Goal: Check status

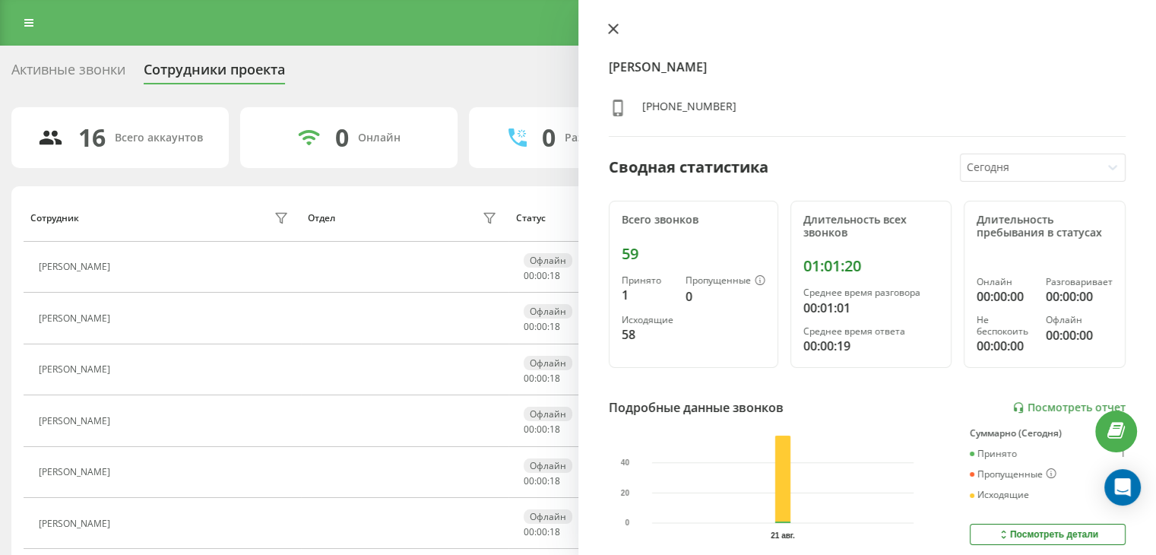
click at [608, 27] on icon at bounding box center [613, 29] width 11 height 11
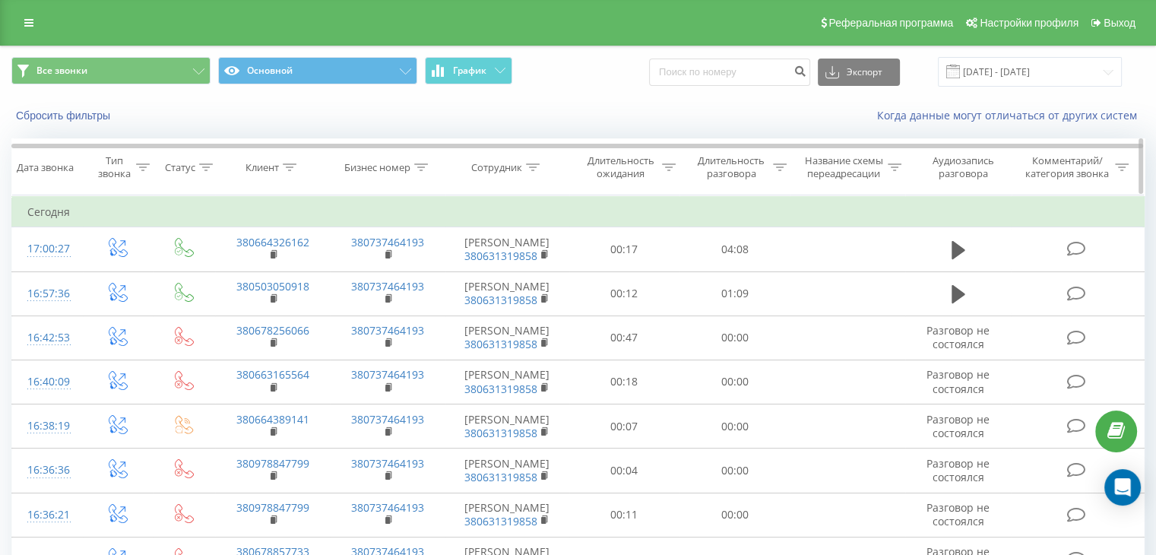
click at [778, 166] on icon at bounding box center [780, 167] width 14 height 8
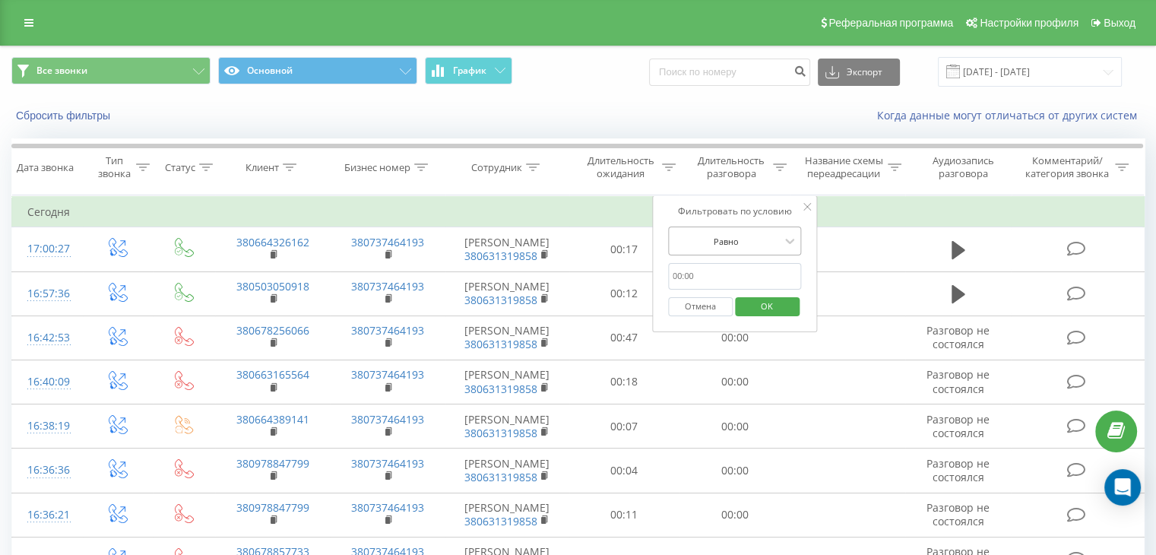
click at [773, 237] on div at bounding box center [726, 241] width 108 height 14
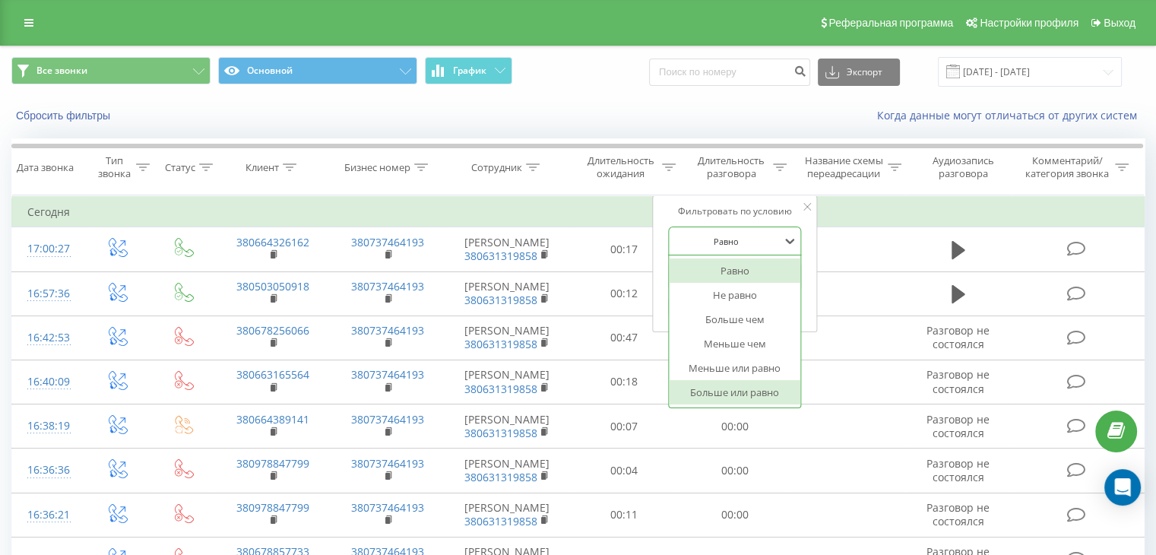
click at [739, 390] on div "Больше или равно" at bounding box center [735, 392] width 132 height 24
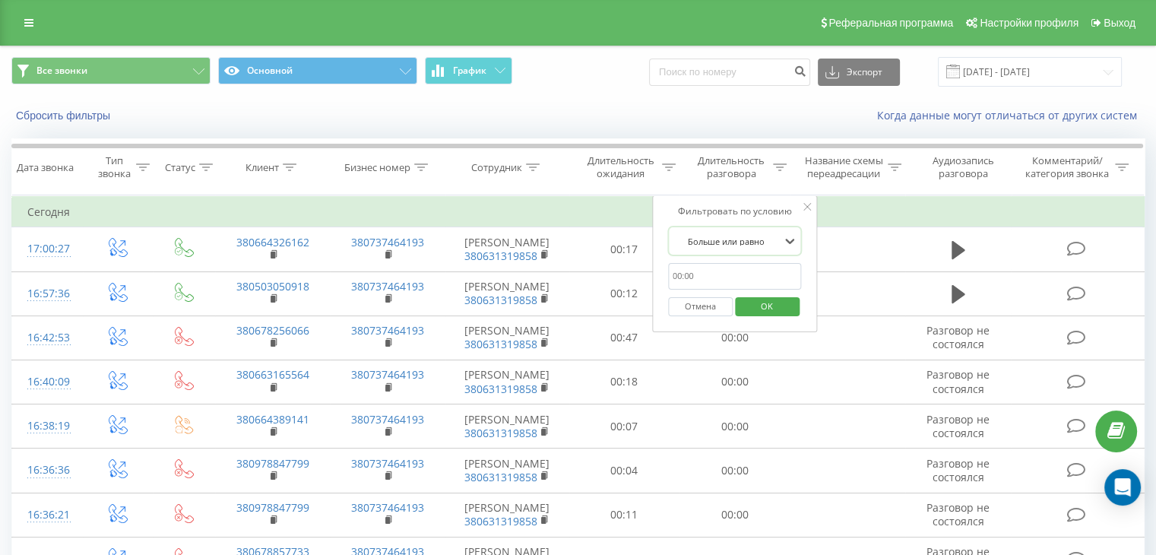
click at [718, 267] on input "text" at bounding box center [735, 276] width 134 height 27
type input "00:59"
click at [763, 311] on span "OK" at bounding box center [766, 306] width 43 height 24
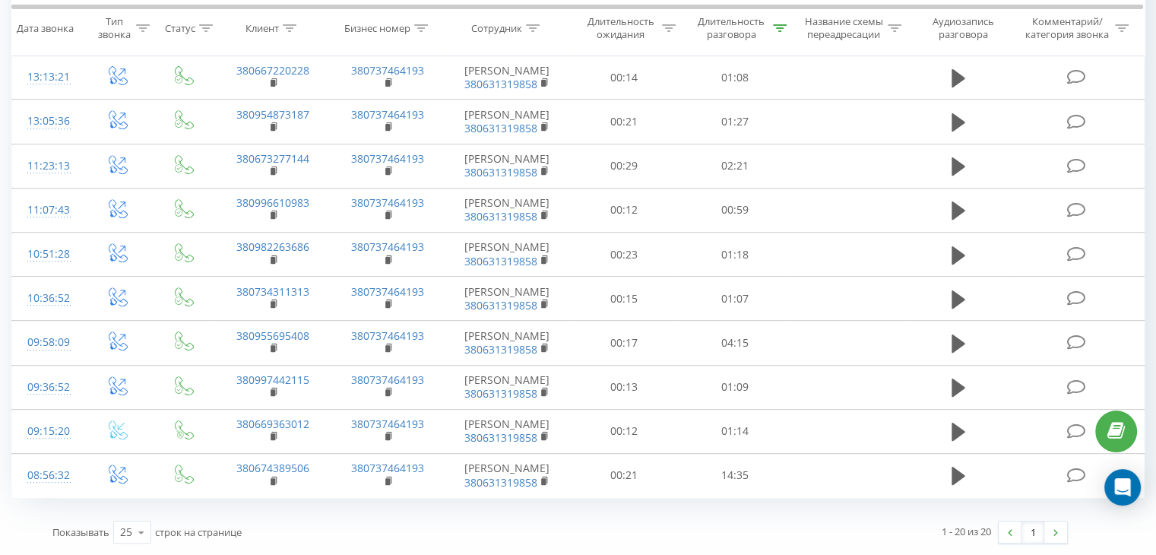
scroll to position [844, 0]
